Goal: Task Accomplishment & Management: Manage account settings

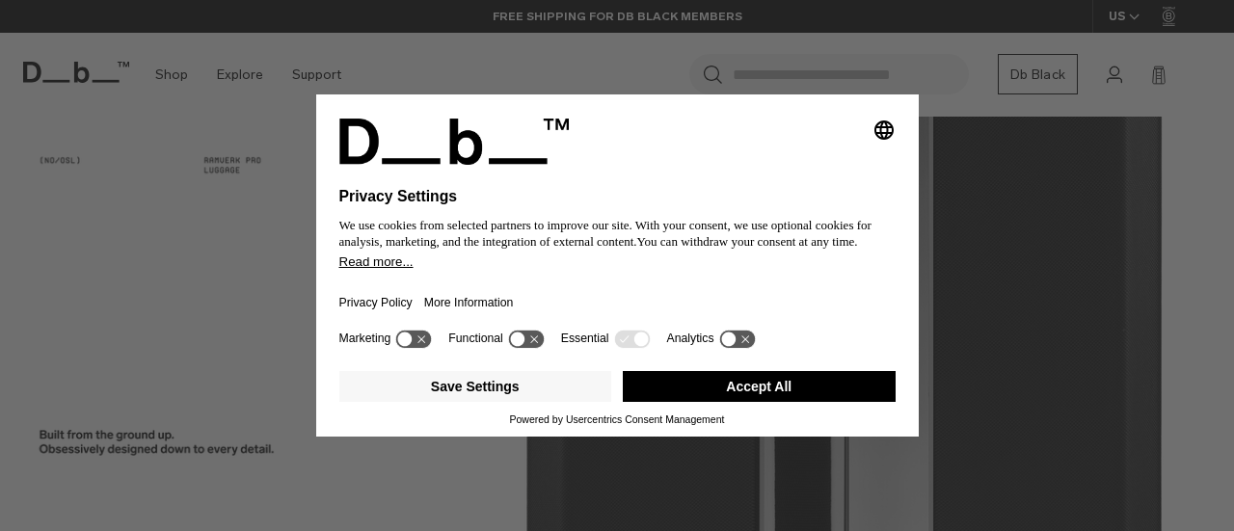
scroll to position [2908, 0]
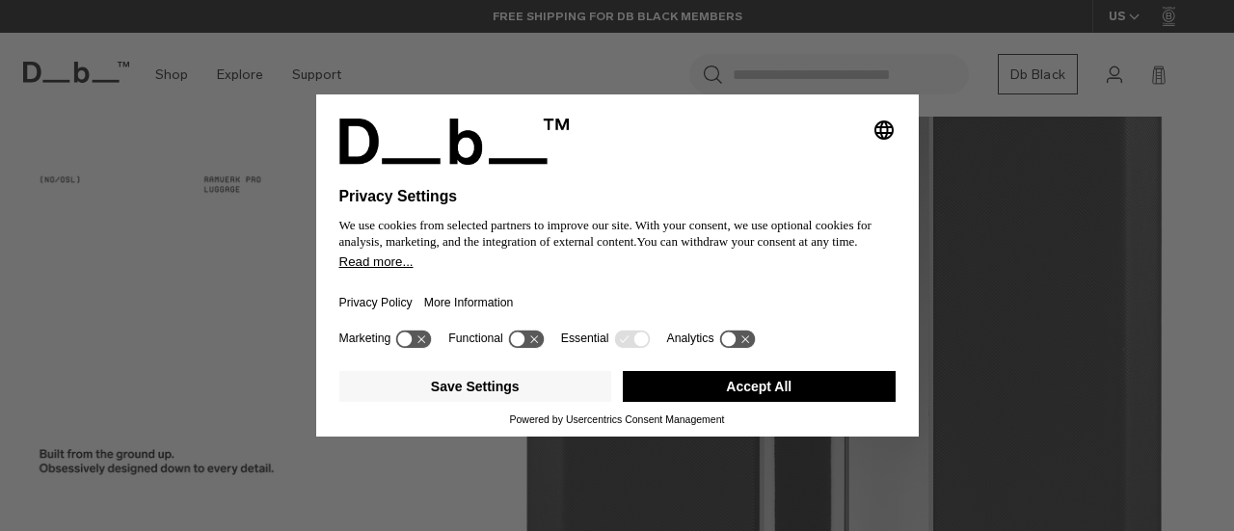
click at [709, 402] on button "Accept All" at bounding box center [759, 386] width 273 height 31
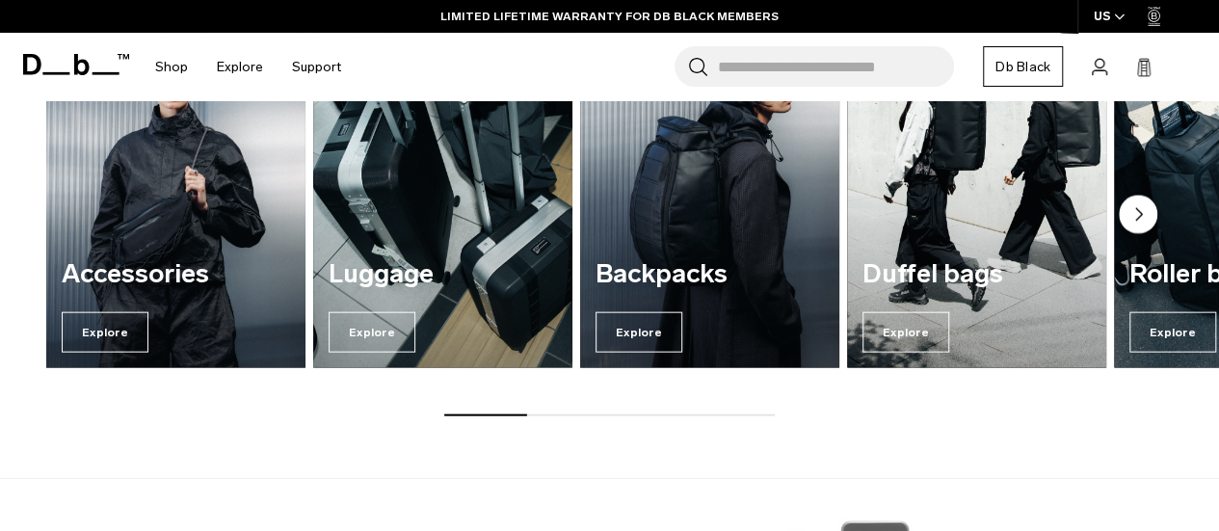
scroll to position [0, 0]
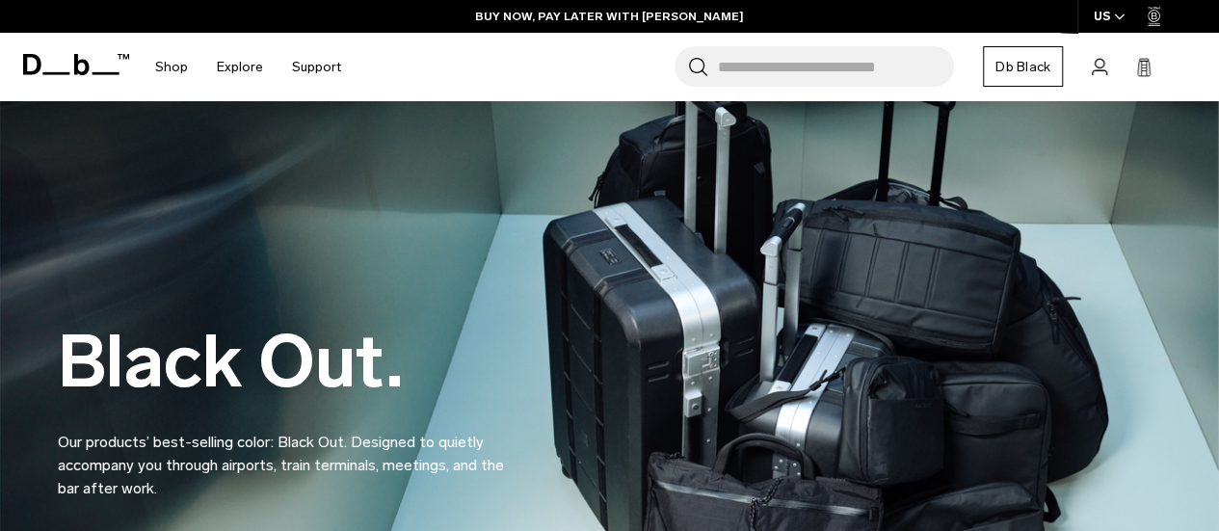
click at [1152, 11] on icon at bounding box center [1154, 16] width 13 height 19
click at [1146, 66] on rect at bounding box center [1146, 69] width 1 height 14
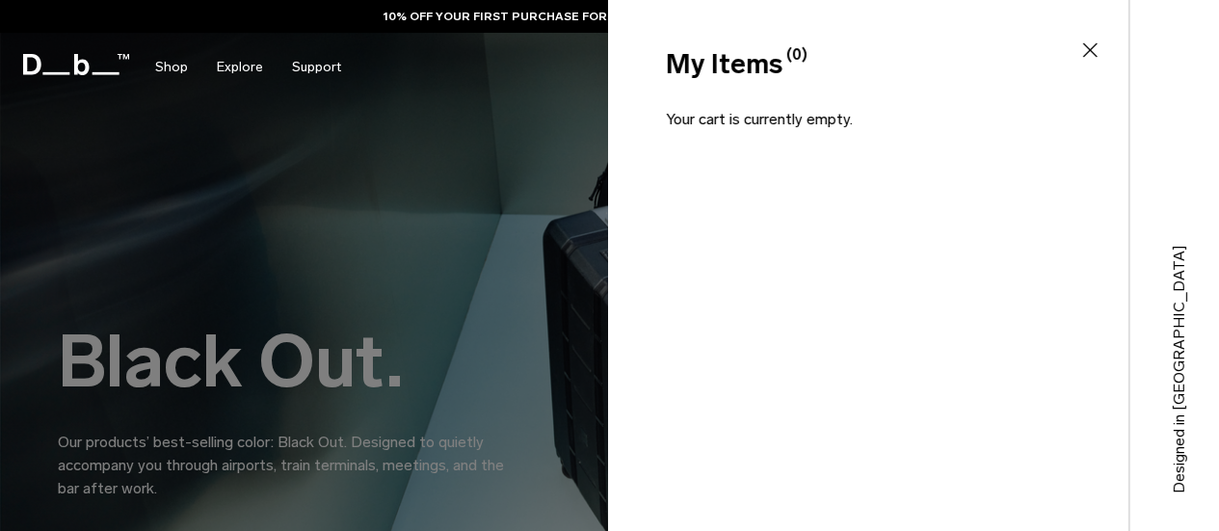
click at [1075, 43] on div "My Items (0) Close" at bounding box center [866, 48] width 517 height 96
click at [1104, 59] on div "My Items (0) Close" at bounding box center [866, 64] width 517 height 40
click at [1081, 48] on icon at bounding box center [1089, 50] width 23 height 23
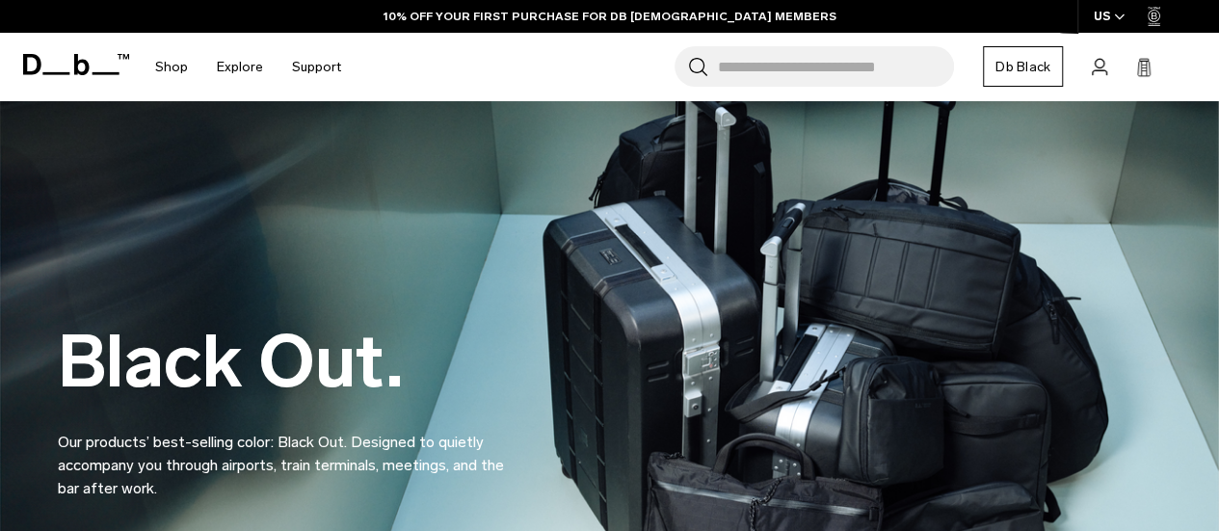
click at [1104, 72] on icon at bounding box center [1099, 67] width 15 height 18
